Goal: Information Seeking & Learning: Learn about a topic

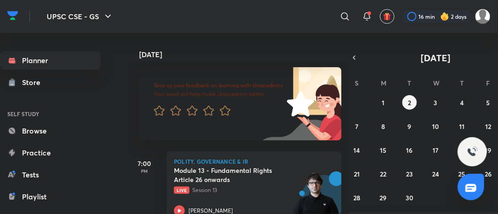
scroll to position [66, 0]
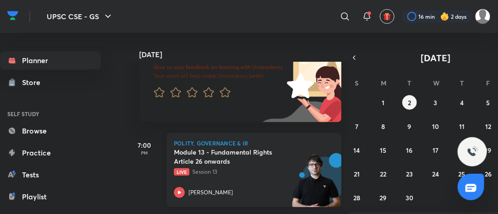
click at [216, 143] on p "Polity, Governance & IR" at bounding box center [254, 142] width 160 height 5
click at [213, 172] on p "Live Session 13" at bounding box center [244, 172] width 140 height 8
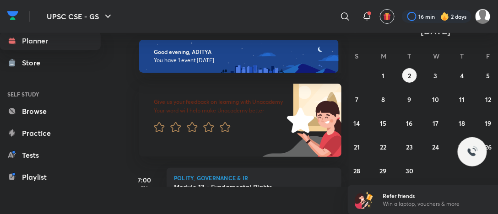
scroll to position [6, 0]
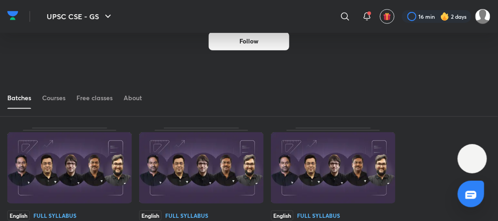
scroll to position [64, 0]
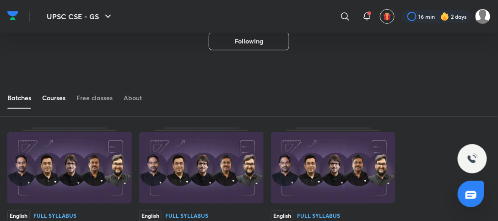
click at [61, 98] on div "Courses" at bounding box center [53, 97] width 23 height 9
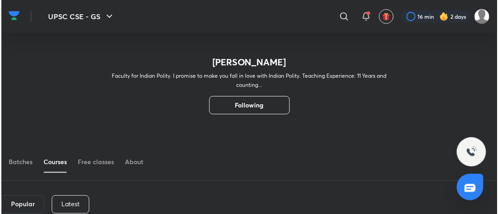
scroll to position [37, 0]
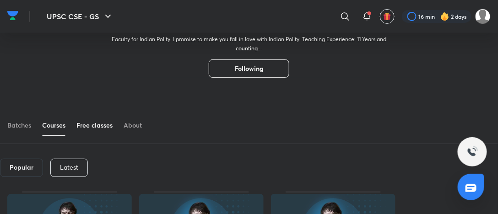
click at [92, 126] on div "Free classes" at bounding box center [94, 125] width 36 height 9
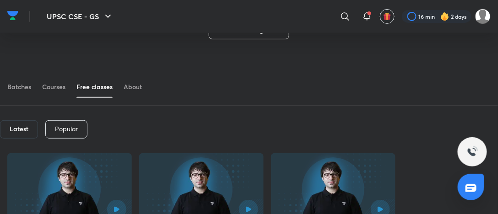
scroll to position [54, 0]
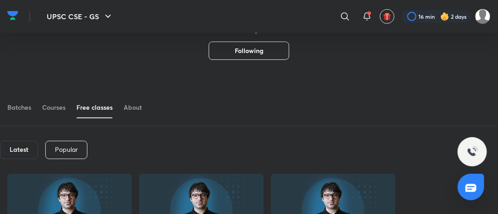
click at [23, 151] on h6 "Latest" at bounding box center [19, 149] width 19 height 7
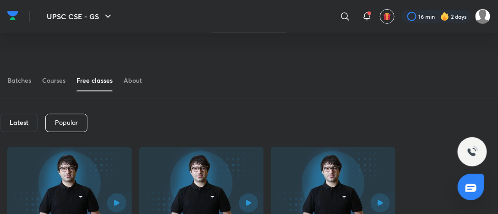
scroll to position [100, 0]
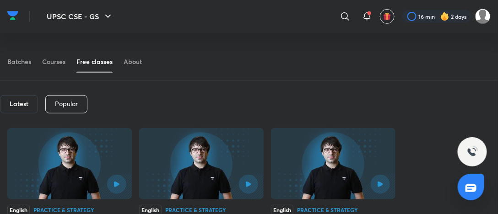
click at [12, 105] on h6 "Latest" at bounding box center [19, 103] width 19 height 7
click at [79, 104] on div "Popular" at bounding box center [66, 104] width 42 height 18
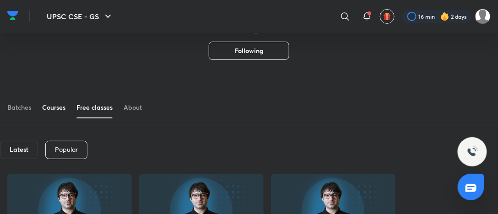
click at [61, 108] on div "Courses" at bounding box center [53, 107] width 23 height 9
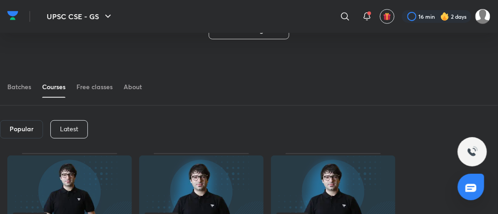
scroll to position [82, 0]
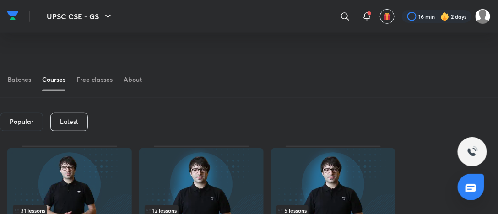
click at [62, 123] on p "Latest" at bounding box center [69, 121] width 18 height 7
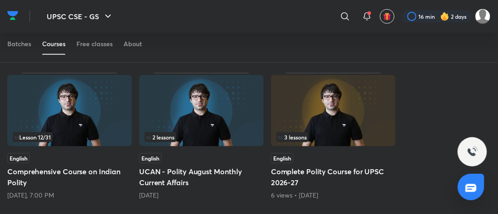
scroll to position [174, 0]
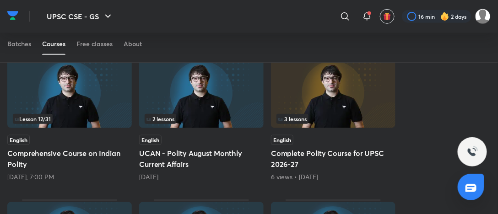
click at [84, 117] on div "Lesson 12 / 31" at bounding box center [69, 119] width 113 height 10
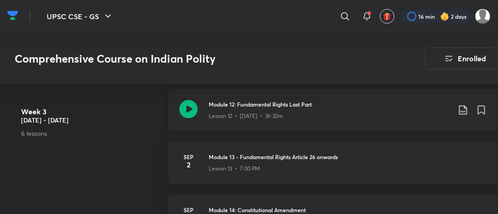
scroll to position [1143, 0]
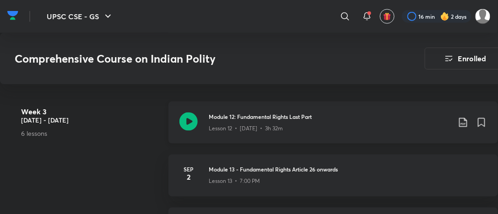
click at [251, 131] on p "Lesson 12 • Sep 1 • 3h 32m" at bounding box center [246, 128] width 74 height 8
